Goal: Task Accomplishment & Management: Use online tool/utility

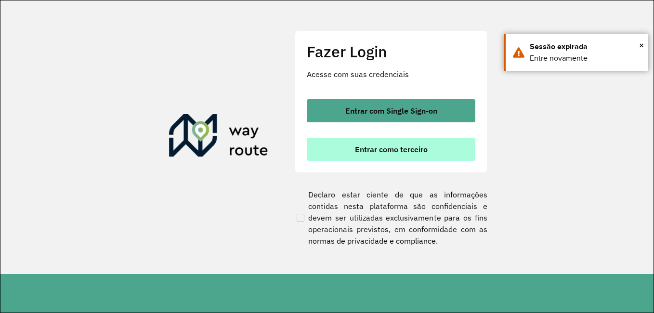
click at [393, 143] on button "Entrar como terceiro" at bounding box center [391, 149] width 169 height 23
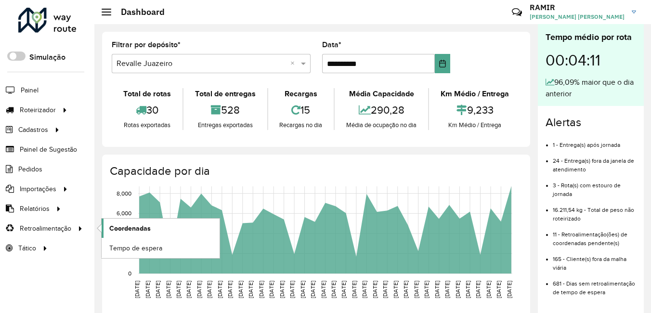
click at [121, 224] on span "Coordenadas" at bounding box center [129, 229] width 41 height 10
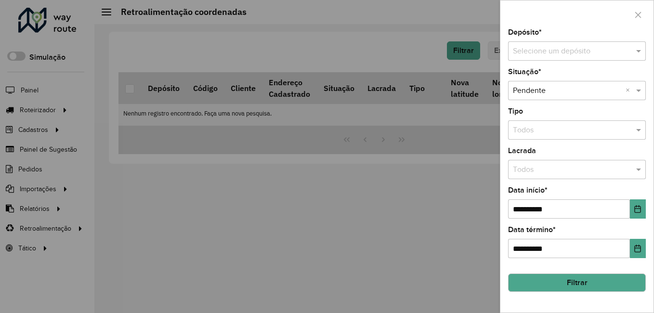
click at [547, 38] on div "Depósito * Selecione um depósito" at bounding box center [577, 45] width 138 height 32
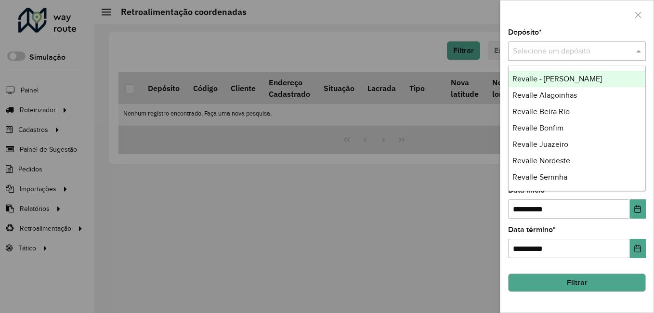
click at [545, 47] on input "text" at bounding box center [567, 52] width 109 height 12
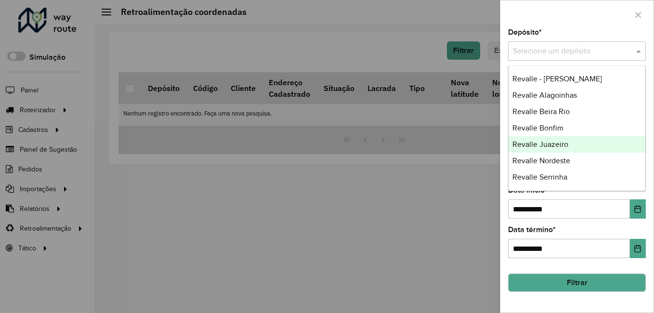
click at [548, 142] on span "Revalle Juazeiro" at bounding box center [541, 144] width 56 height 8
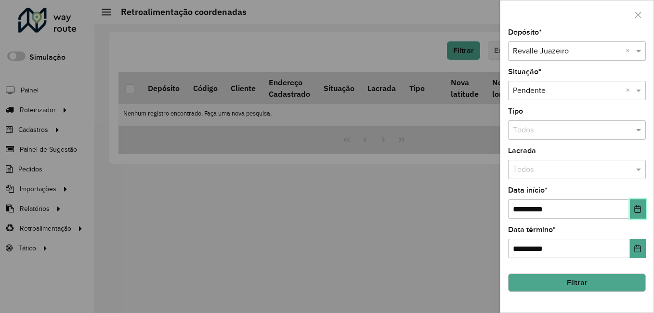
click at [634, 206] on button "Choose Date" at bounding box center [638, 208] width 16 height 19
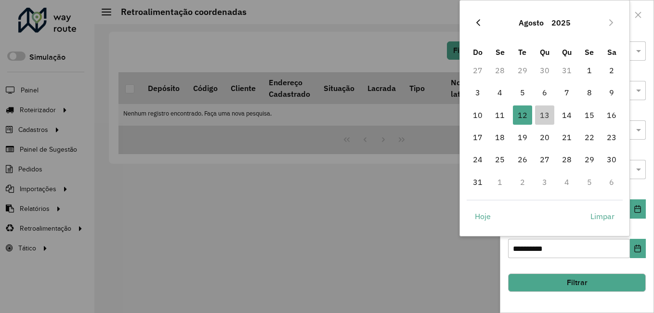
click at [482, 23] on button "Previous Month" at bounding box center [478, 22] width 15 height 15
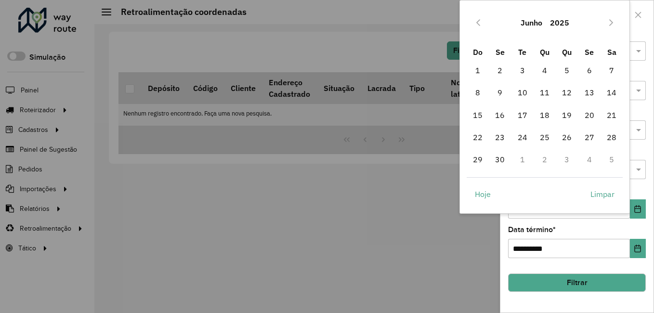
click at [482, 23] on button "Previous Month" at bounding box center [478, 22] width 15 height 15
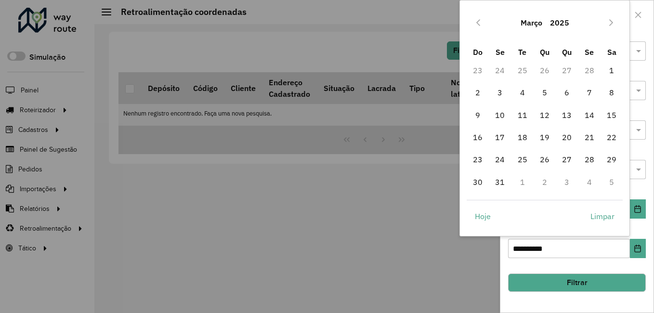
click at [482, 23] on button "Previous Month" at bounding box center [478, 22] width 15 height 15
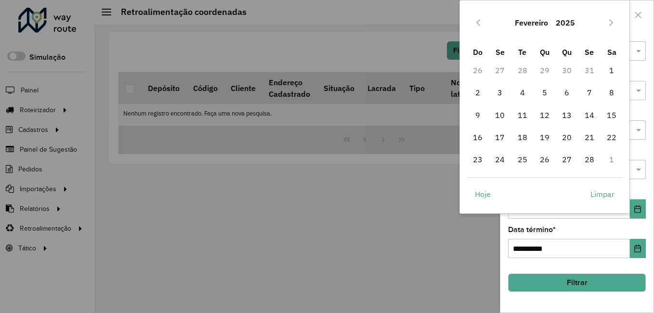
click at [482, 23] on button "Previous Month" at bounding box center [478, 22] width 15 height 15
click at [544, 65] on span "1" at bounding box center [544, 70] width 19 height 19
type input "**********"
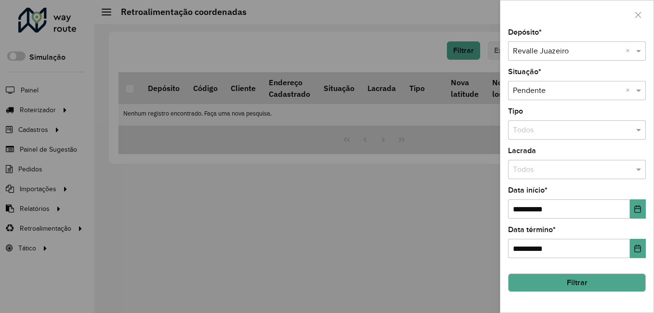
click at [556, 281] on button "Filtrar" at bounding box center [577, 283] width 138 height 18
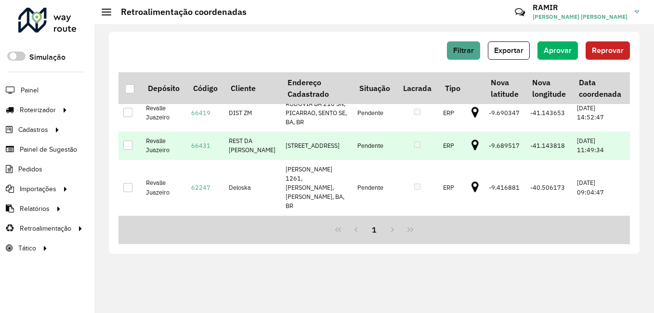
scroll to position [357, 0]
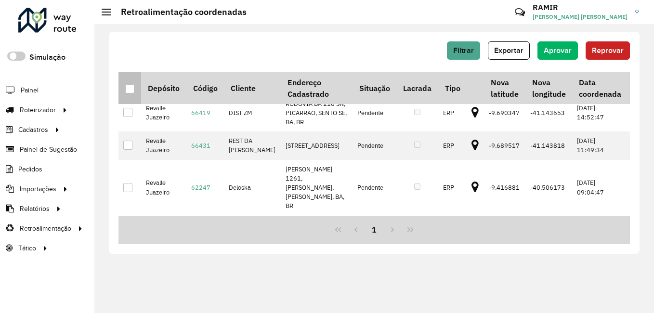
click at [126, 88] on div at bounding box center [129, 88] width 9 height 9
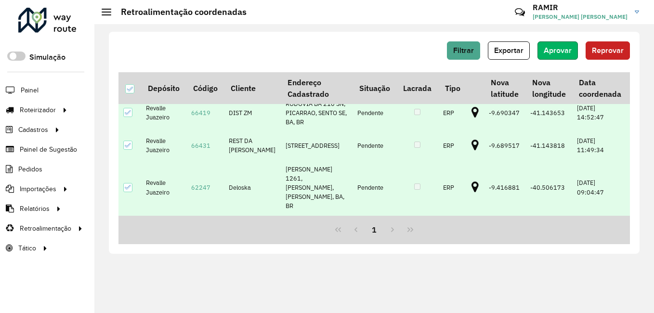
click at [570, 52] on span "Aprovar" at bounding box center [558, 50] width 28 height 8
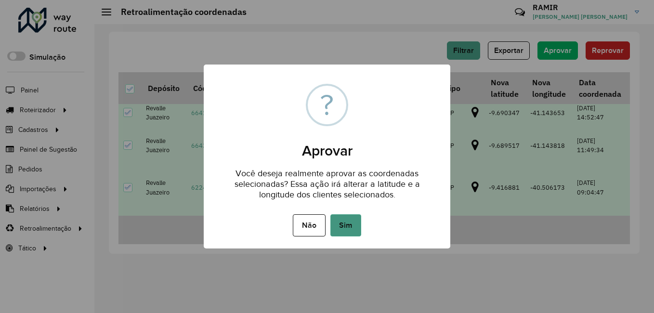
click at [350, 222] on button "Sim" at bounding box center [346, 225] width 31 height 22
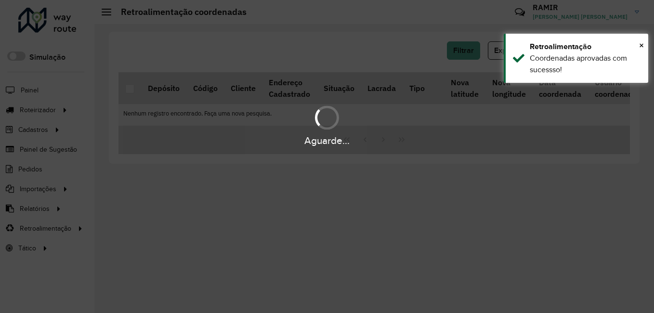
scroll to position [0, 0]
